Goal: Check status: Check status

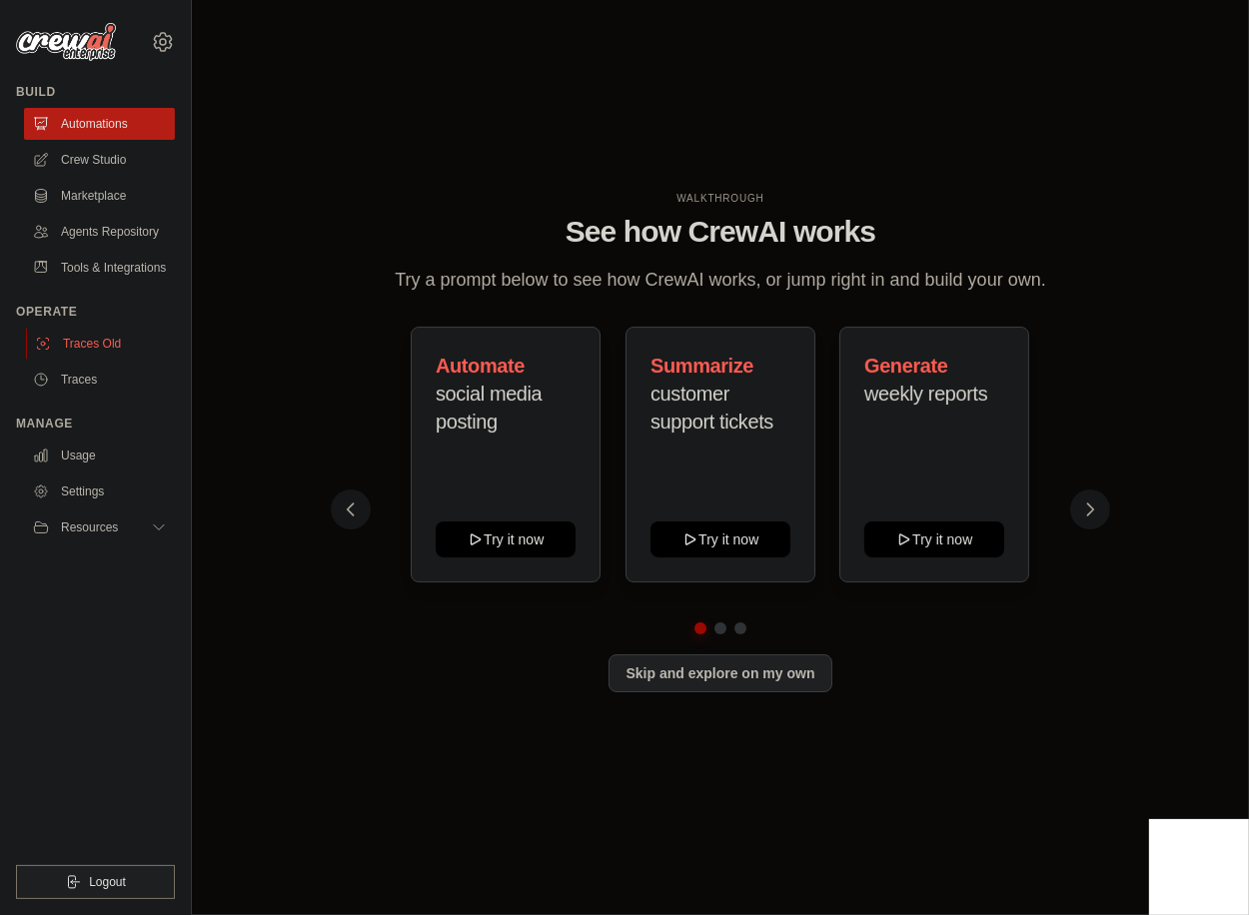
click at [86, 346] on link "Traces Old" at bounding box center [101, 344] width 151 height 32
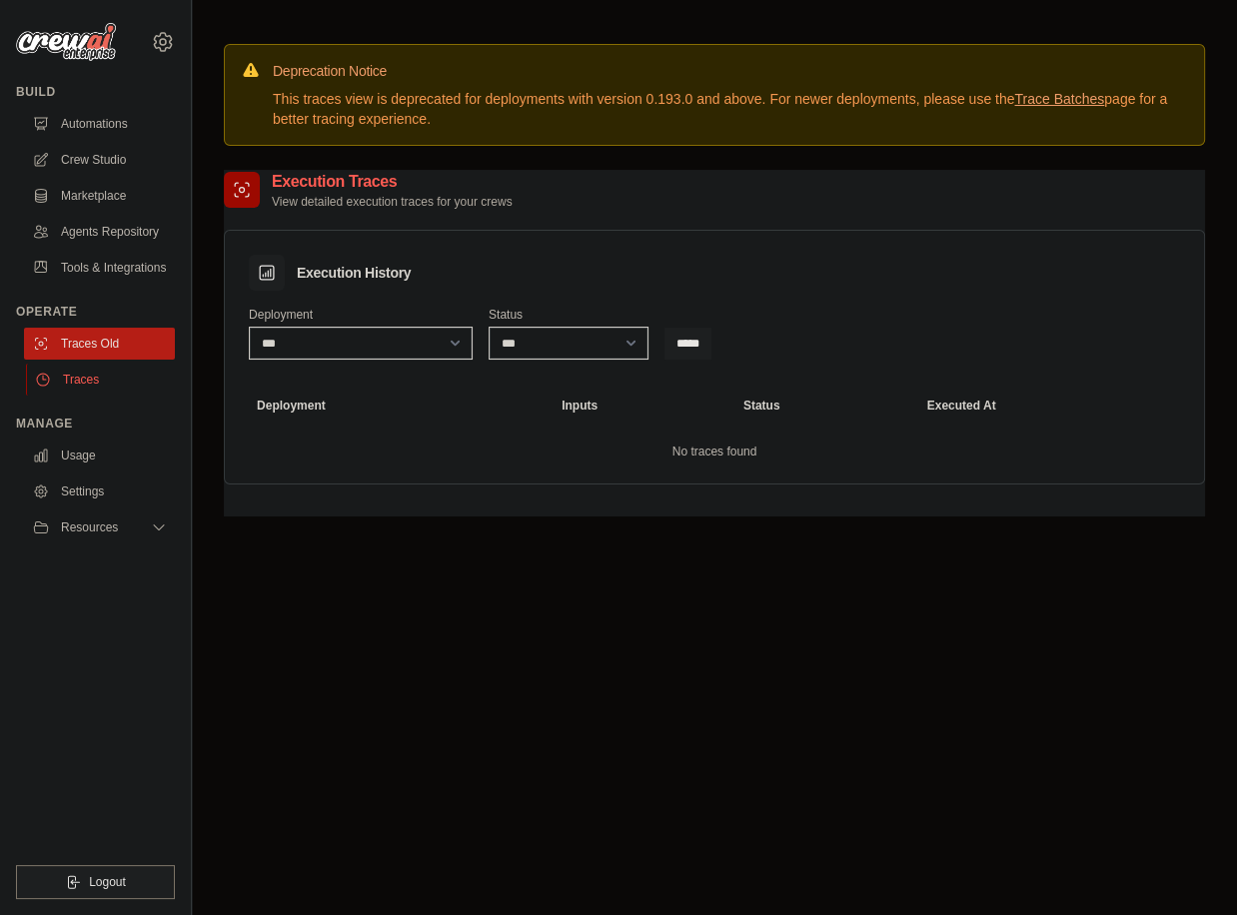
click at [81, 383] on link "Traces" at bounding box center [101, 380] width 151 height 32
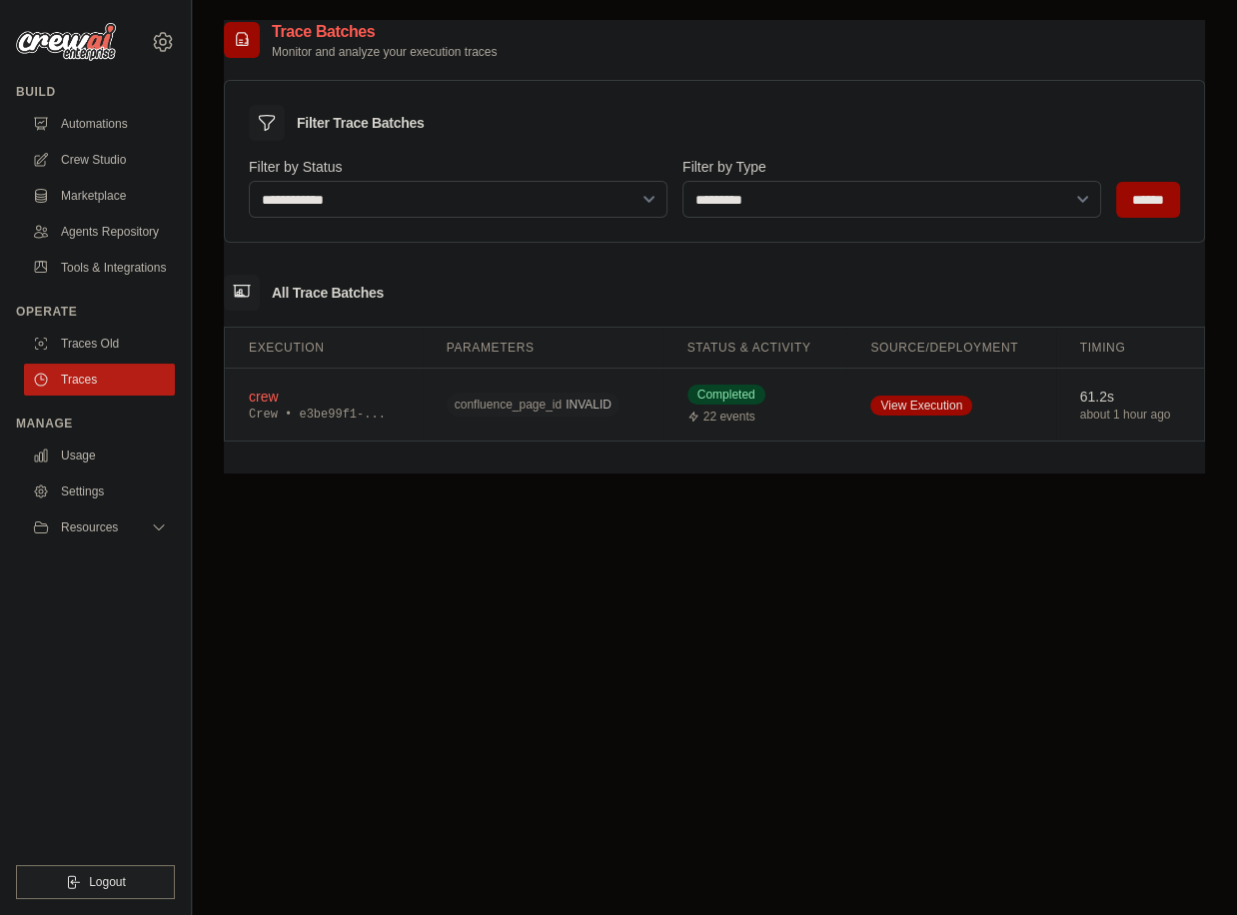
click at [314, 385] on td "crew Crew • e3be99f1-..." at bounding box center [324, 405] width 198 height 73
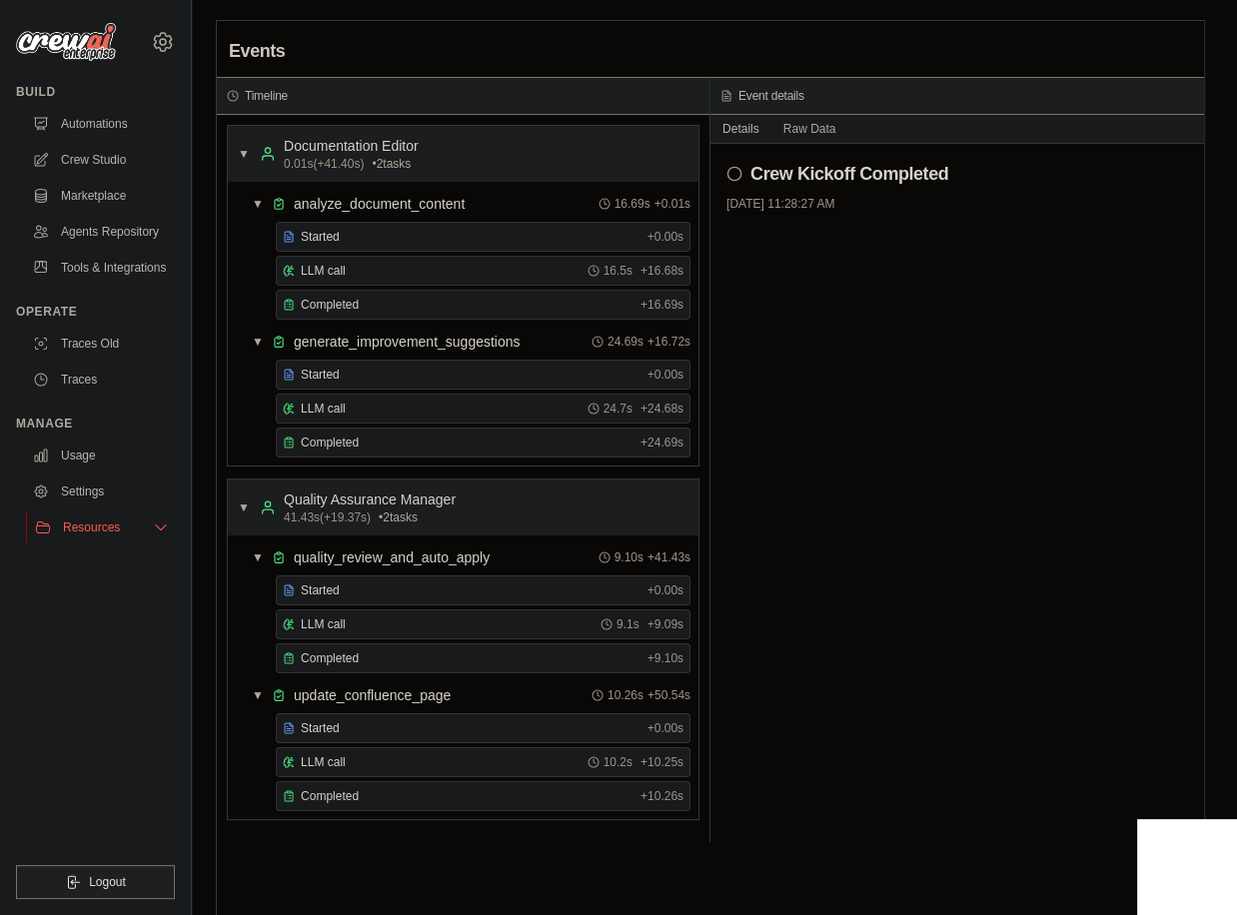
click at [61, 521] on div "Resources" at bounding box center [77, 528] width 85 height 16
